Goal: Task Accomplishment & Management: Complete application form

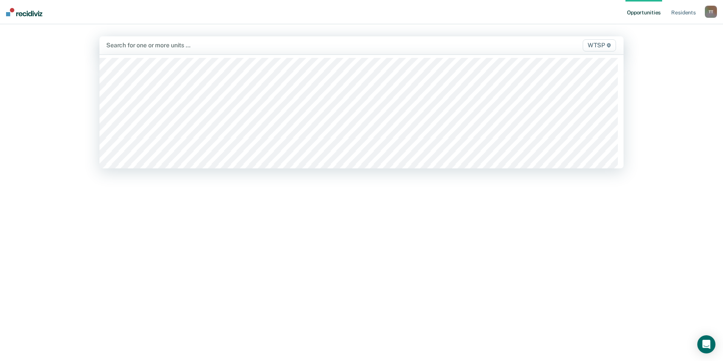
click at [226, 47] on div at bounding box center [284, 45] width 357 height 9
type input "wtsp"
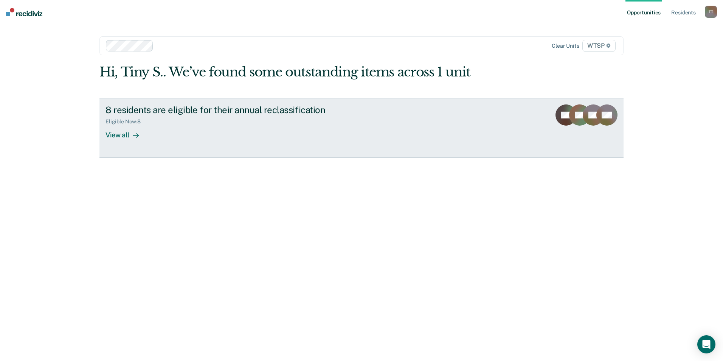
click at [117, 135] on div "View all" at bounding box center [126, 131] width 42 height 15
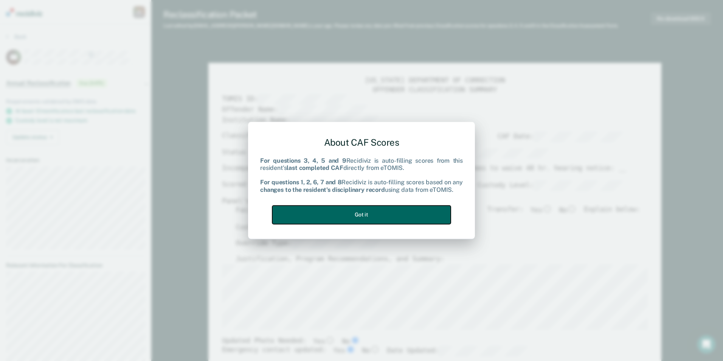
click at [382, 211] on button "Got it" at bounding box center [361, 214] width 178 height 19
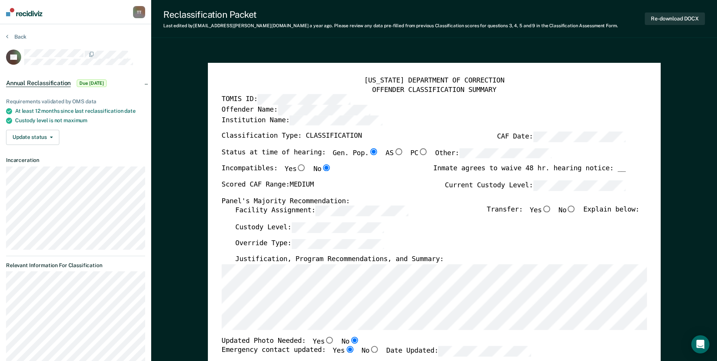
click at [576, 209] on input "No" at bounding box center [572, 209] width 10 height 7
type textarea "x"
radio input "true"
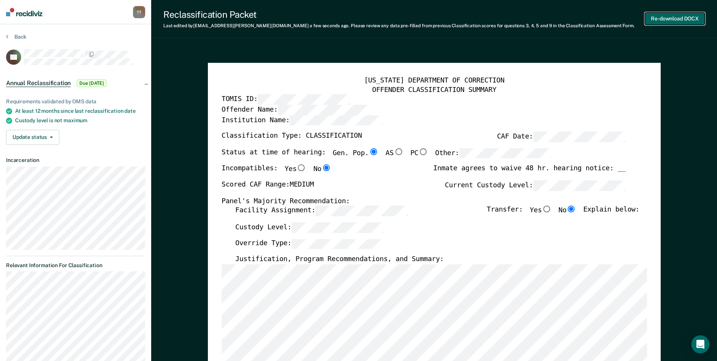
click at [656, 19] on button "Re-download DOCX" at bounding box center [675, 18] width 60 height 12
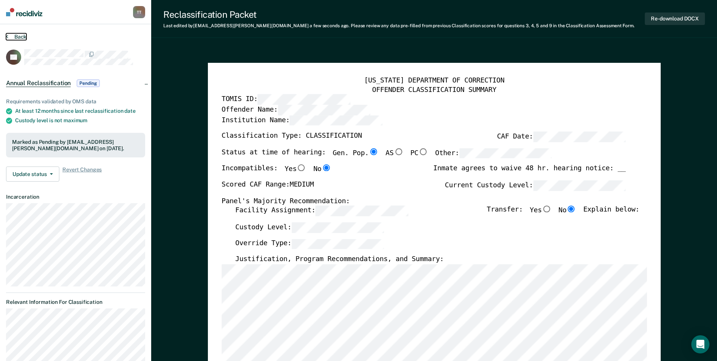
click at [18, 35] on button "Back" at bounding box center [16, 36] width 20 height 7
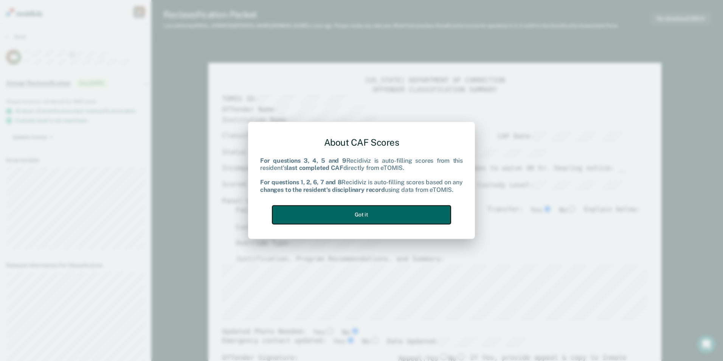
click at [368, 214] on button "Got it" at bounding box center [361, 214] width 178 height 19
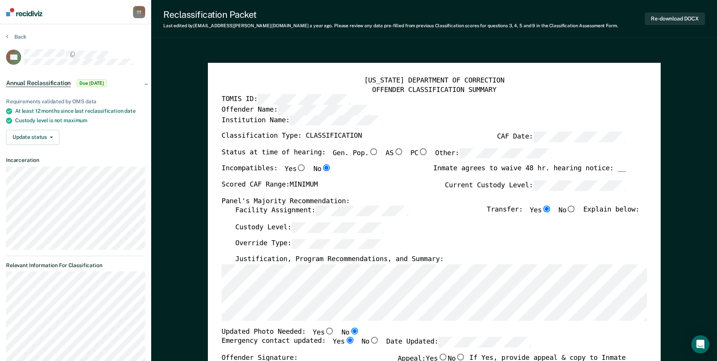
click at [369, 150] on input "Gen. Pop." at bounding box center [374, 151] width 10 height 7
type textarea "x"
radio input "true"
click at [577, 210] on input "No" at bounding box center [572, 209] width 10 height 7
type textarea "x"
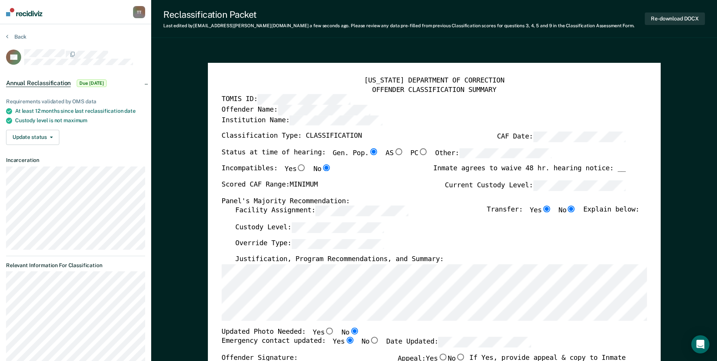
radio input "false"
radio input "true"
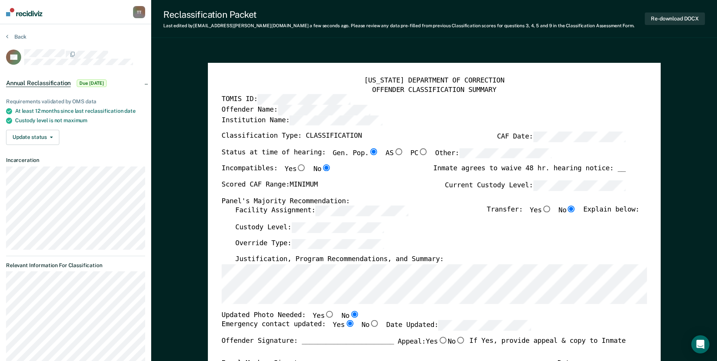
click at [325, 314] on input "Yes" at bounding box center [330, 313] width 10 height 7
type textarea "x"
radio input "true"
radio input "false"
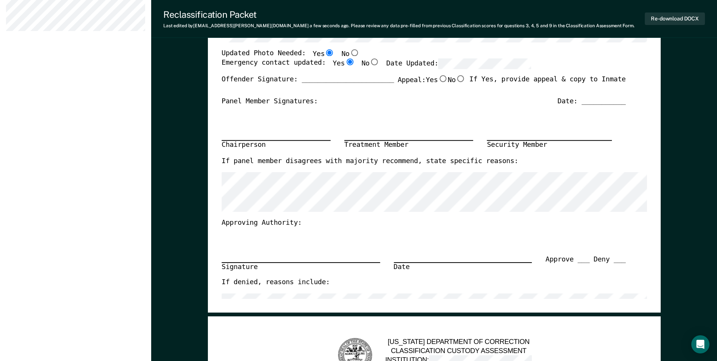
scroll to position [340, 0]
click at [661, 18] on button "Re-download DOCX" at bounding box center [675, 18] width 60 height 12
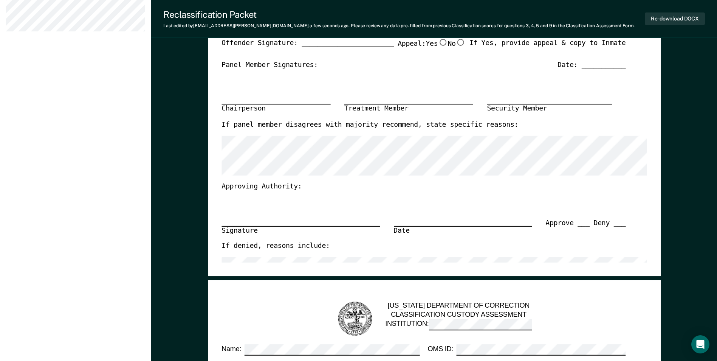
click at [482, 66] on div "Panel Member Signatures: Date: ___________" at bounding box center [424, 65] width 404 height 9
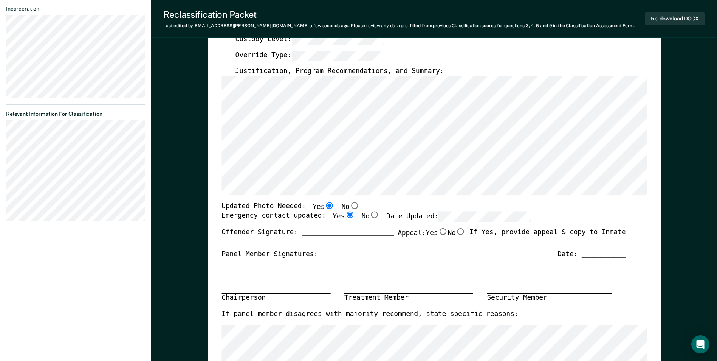
scroll to position [0, 0]
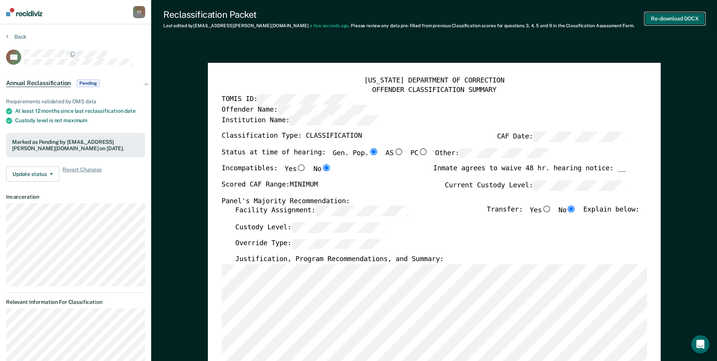
click at [671, 17] on button "Re-download DOCX" at bounding box center [675, 18] width 60 height 12
click at [17, 34] on button "Back" at bounding box center [16, 36] width 20 height 7
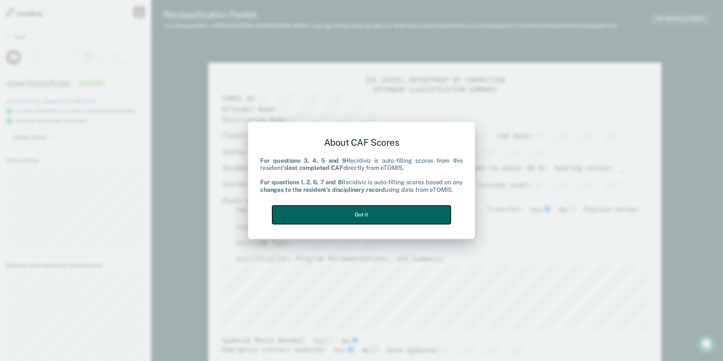
click at [351, 219] on button "Got it" at bounding box center [361, 214] width 178 height 19
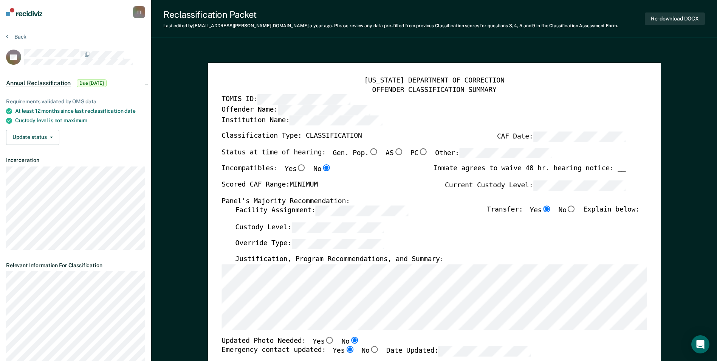
click at [369, 152] on input "Gen. Pop." at bounding box center [374, 151] width 10 height 7
type textarea "x"
radio input "true"
click at [576, 210] on input "No" at bounding box center [572, 209] width 10 height 7
type textarea "x"
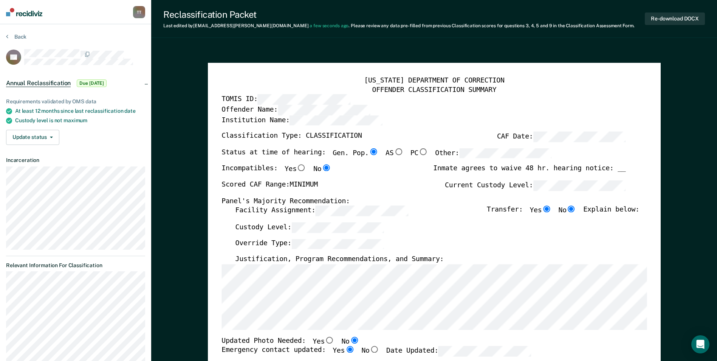
radio input "false"
radio input "true"
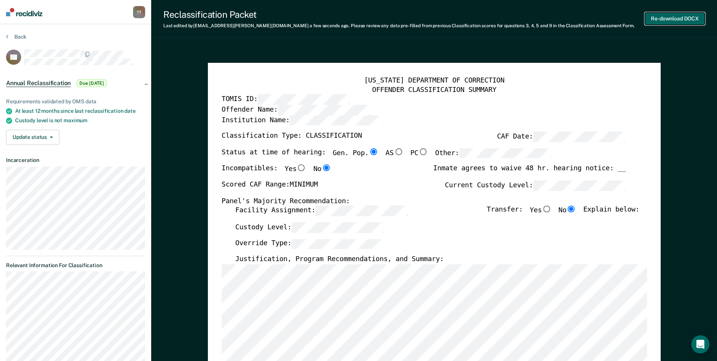
click at [673, 18] on button "Re-download DOCX" at bounding box center [675, 18] width 60 height 12
type textarea "x"
